Goal: Check status

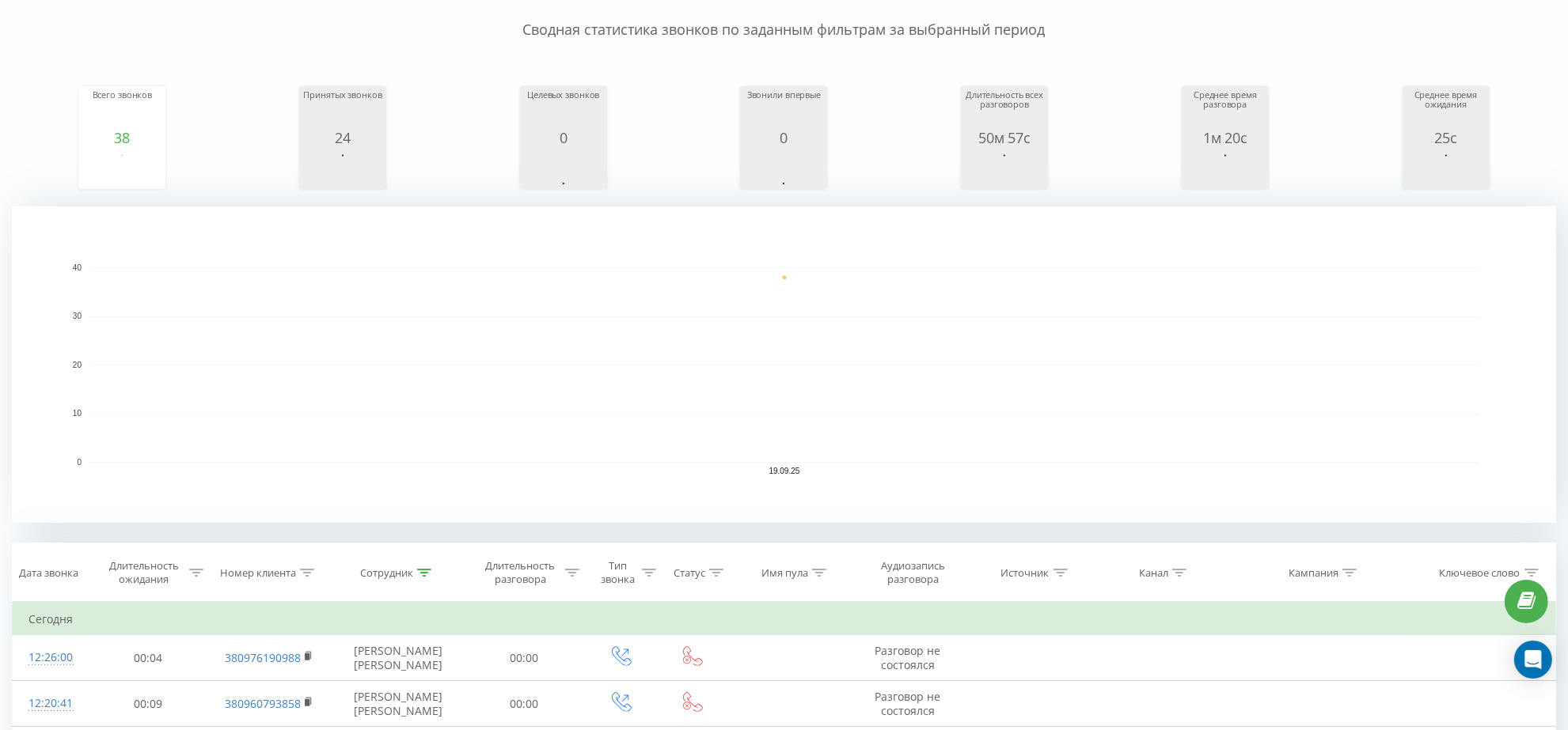
scroll to position [34, 0]
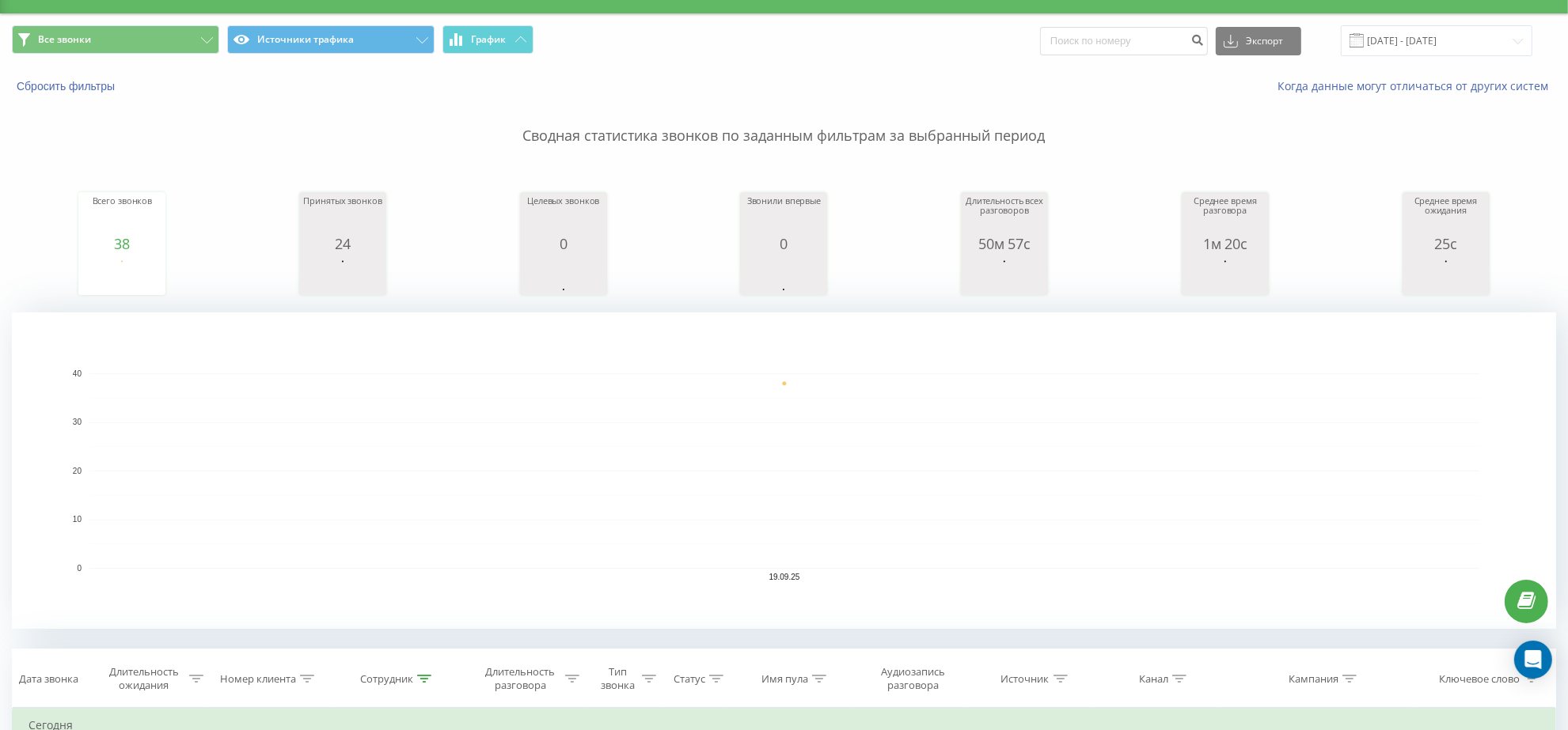
click at [797, 91] on div "Когда данные могут отличаться от других систем" at bounding box center [1077, 87] width 979 height 16
